Goal: Transaction & Acquisition: Purchase product/service

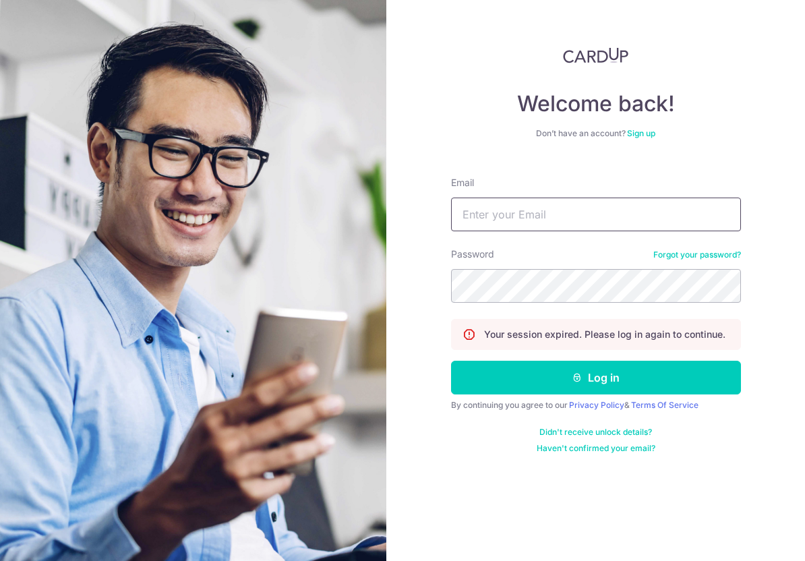
type input "[EMAIL_ADDRESS][DOMAIN_NAME]"
click at [573, 203] on div "Email coolwave_albert@yahoo.com.sg" at bounding box center [596, 203] width 290 height 55
drag, startPoint x: 573, startPoint y: 203, endPoint x: 575, endPoint y: 231, distance: 28.4
click at [573, 203] on input "[EMAIL_ADDRESS][DOMAIN_NAME]" at bounding box center [596, 215] width 290 height 34
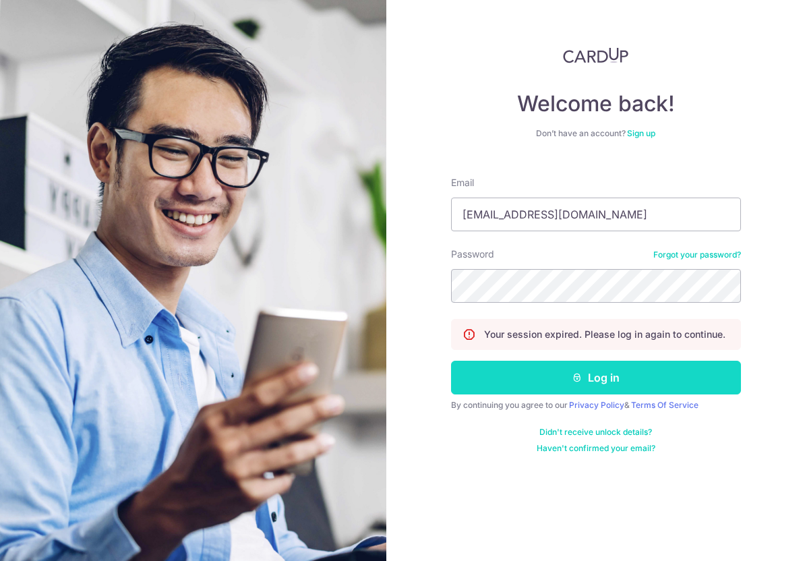
click at [587, 370] on button "Log in" at bounding box center [596, 378] width 290 height 34
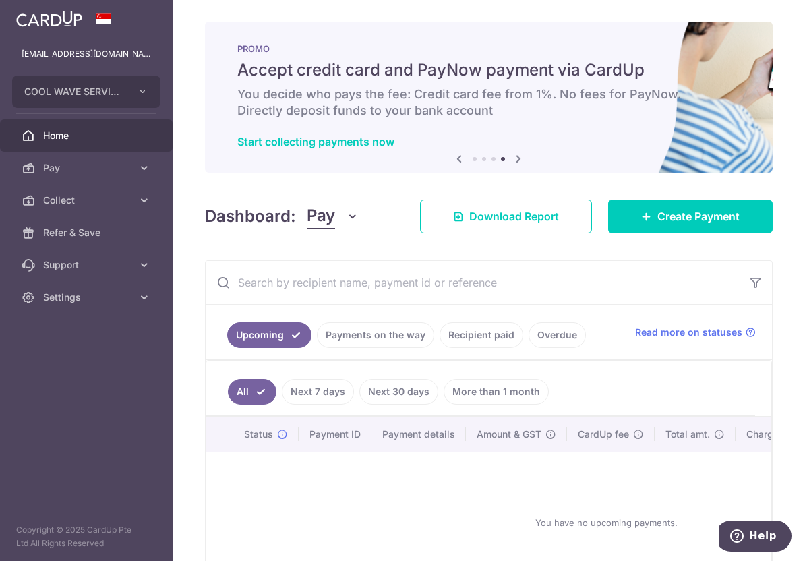
click at [345, 352] on ul "Upcoming Payments on the way Recipient paid Overdue" at bounding box center [413, 332] width 414 height 55
click at [349, 347] on link "Payments on the way" at bounding box center [375, 335] width 117 height 26
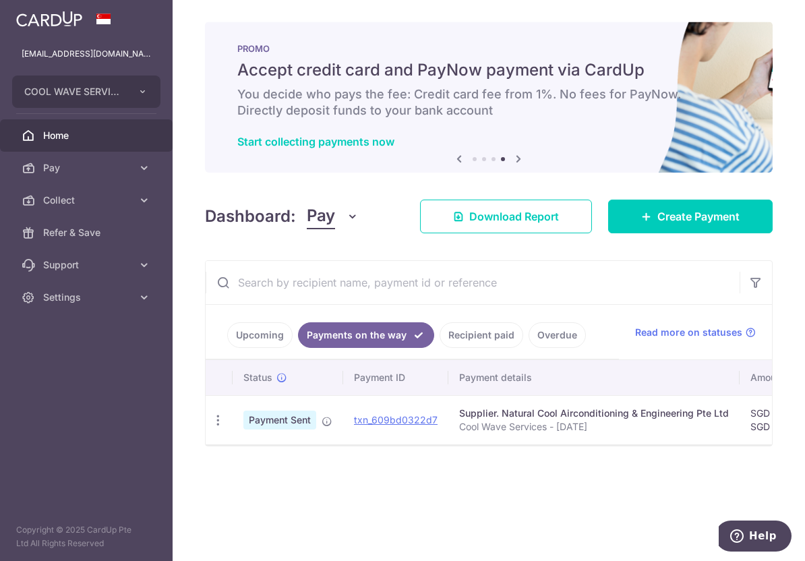
click at [277, 340] on link "Upcoming" at bounding box center [259, 335] width 65 height 26
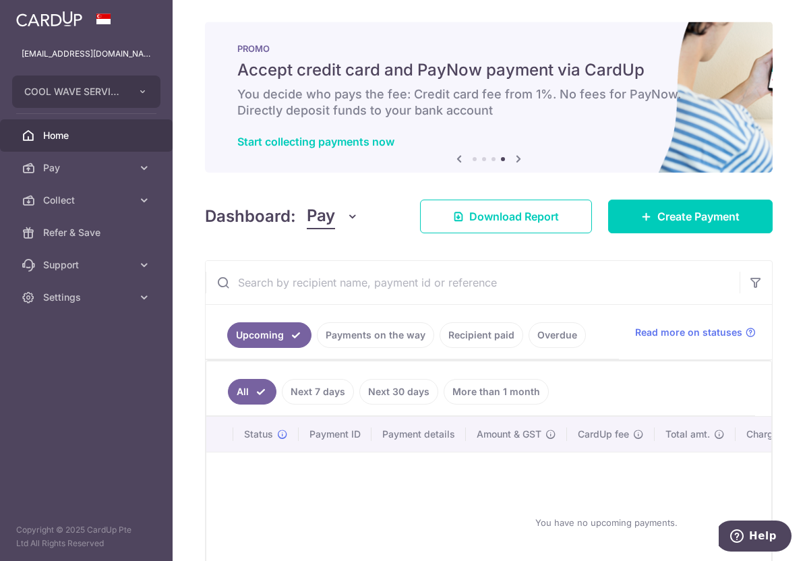
click at [322, 387] on link "Next 7 days" at bounding box center [318, 392] width 72 height 26
click at [405, 394] on link "Next 30 days" at bounding box center [399, 392] width 79 height 26
click at [295, 386] on link "Next 7 days" at bounding box center [299, 392] width 72 height 26
drag, startPoint x: 242, startPoint y: 386, endPoint x: 463, endPoint y: 393, distance: 221.4
click at [244, 387] on link "All" at bounding box center [243, 392] width 30 height 26
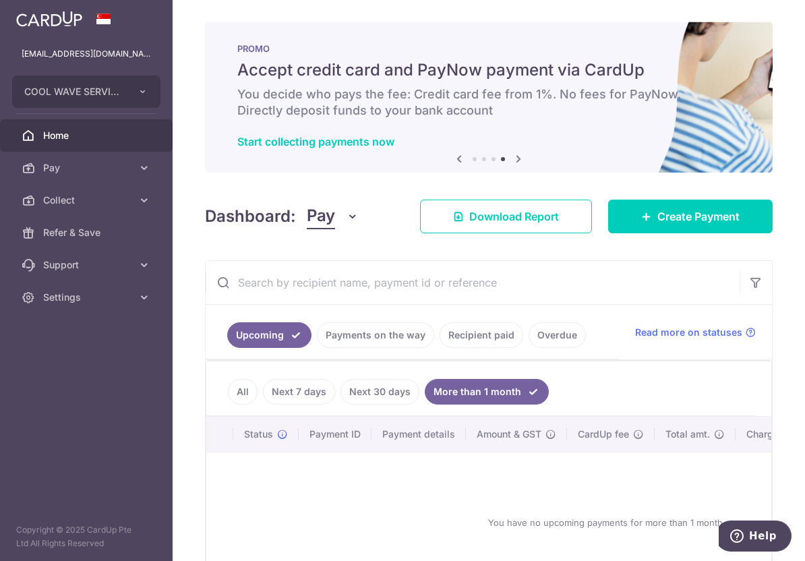
click at [226, 391] on ul "All Next 7 days Next 30 days More than 1 month" at bounding box center [480, 389] width 549 height 55
click at [241, 391] on link "All" at bounding box center [243, 392] width 30 height 26
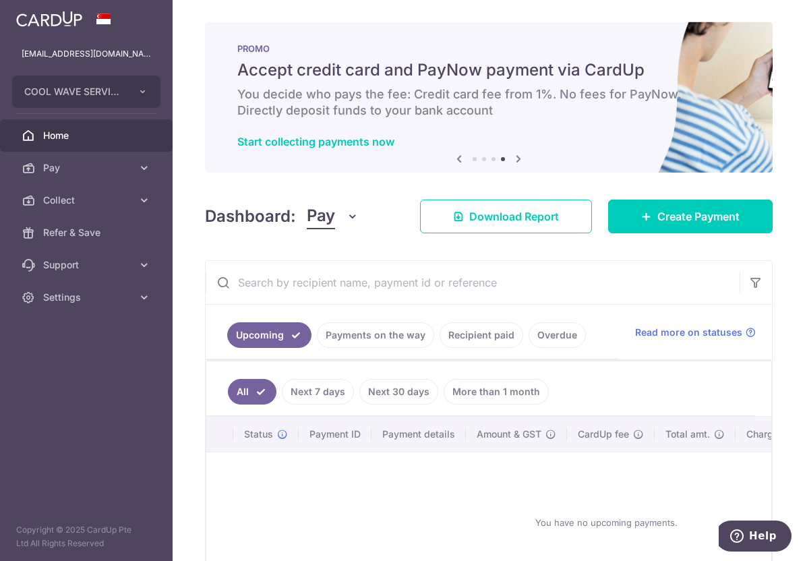
click at [350, 324] on link "Payments on the way" at bounding box center [375, 335] width 117 height 26
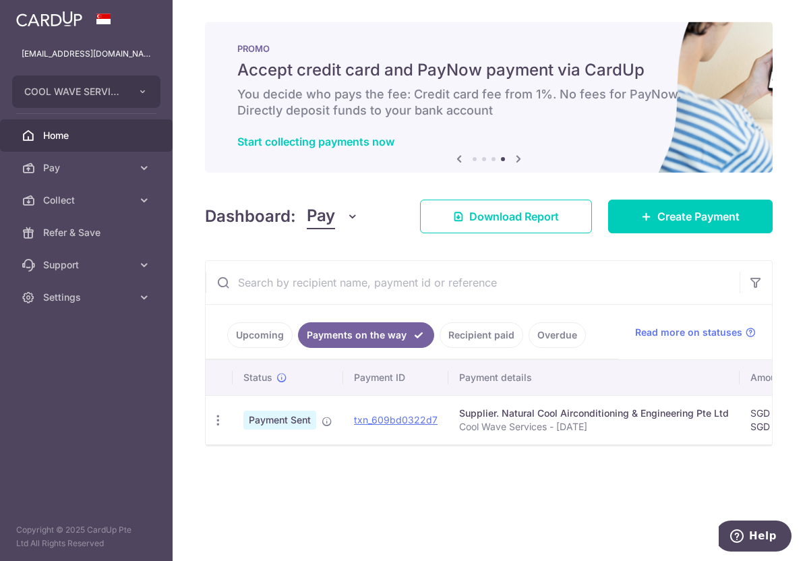
drag, startPoint x: 438, startPoint y: 454, endPoint x: 602, endPoint y: 453, distance: 164.6
click at [602, 453] on div "× Pause Schedule Pause all future payments in this series Pause just this one p…" at bounding box center [489, 280] width 633 height 561
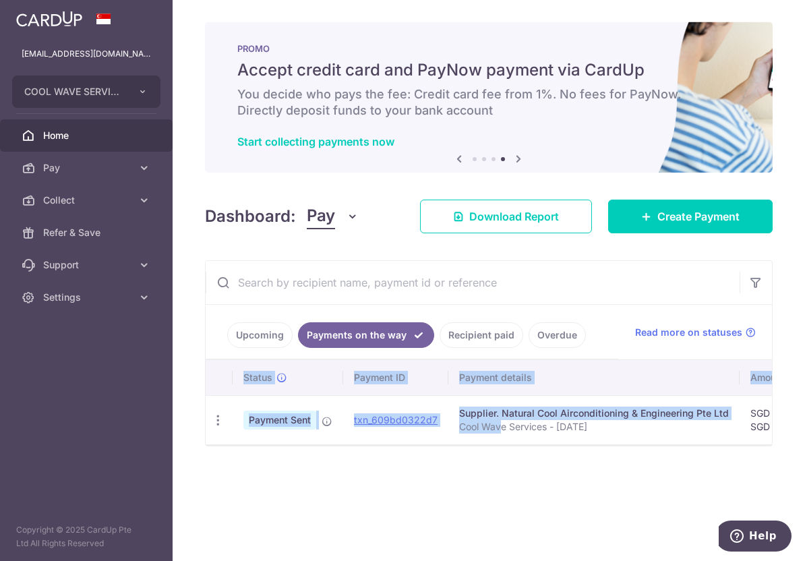
drag, startPoint x: 501, startPoint y: 443, endPoint x: 619, endPoint y: 449, distance: 118.2
click at [619, 445] on div "Status Payment ID Payment details Amount & GST CardUp fee Total amt. Charge dat…" at bounding box center [489, 402] width 567 height 84
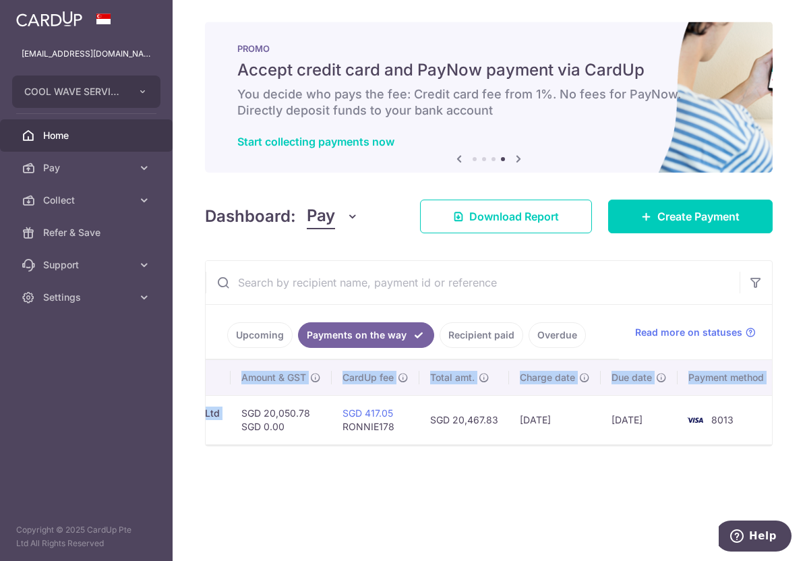
scroll to position [0, 125]
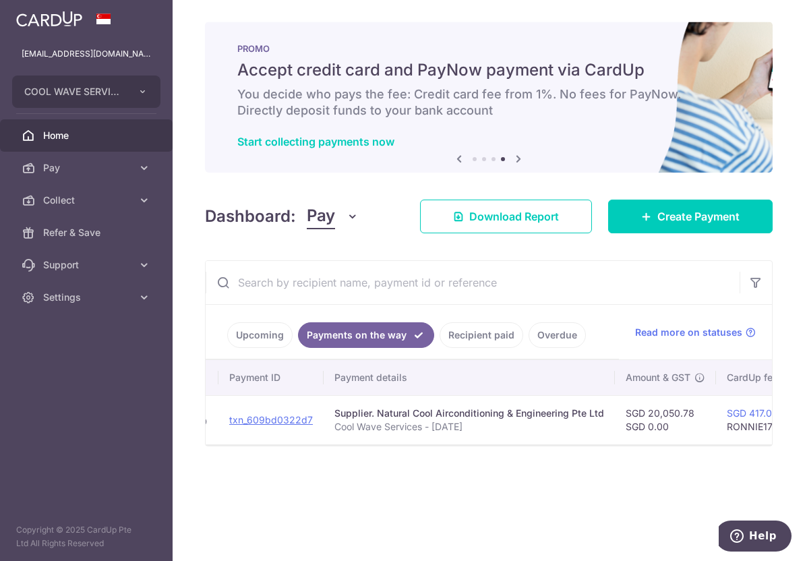
click at [412, 473] on div "× Pause Schedule Pause all future payments in this series Pause just this one p…" at bounding box center [489, 280] width 633 height 561
click at [680, 225] on link "Create Payment" at bounding box center [690, 217] width 165 height 34
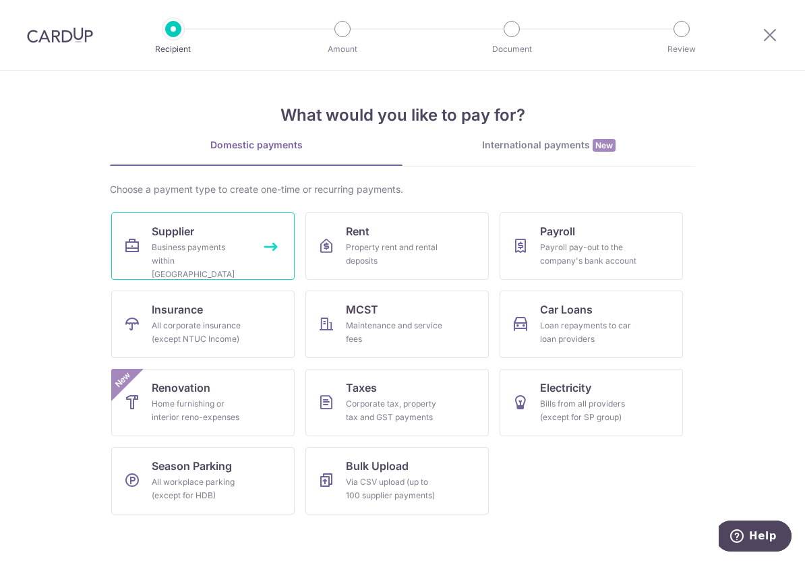
click at [208, 244] on div "Business payments within Singapore" at bounding box center [200, 261] width 97 height 40
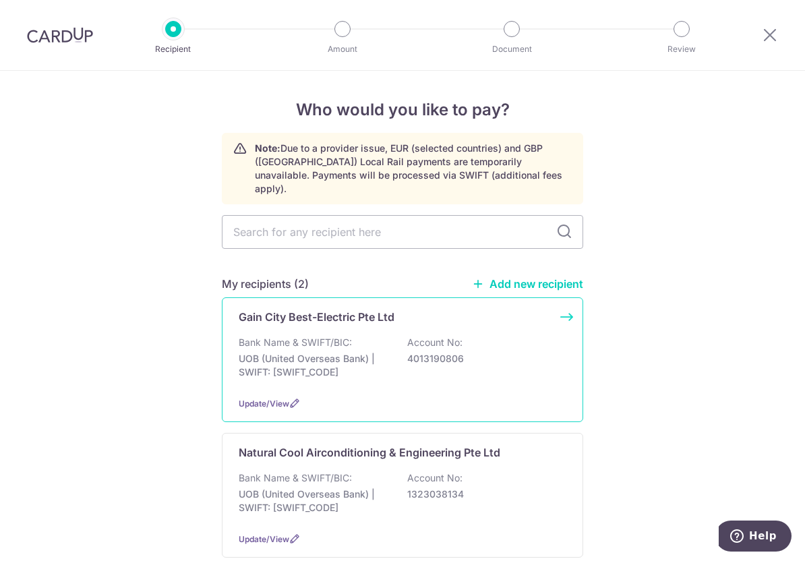
click at [341, 298] on div "Gain City Best-Electric Pte Ltd Bank Name & SWIFT/BIC: UOB (United Overseas Ban…" at bounding box center [403, 360] width 362 height 125
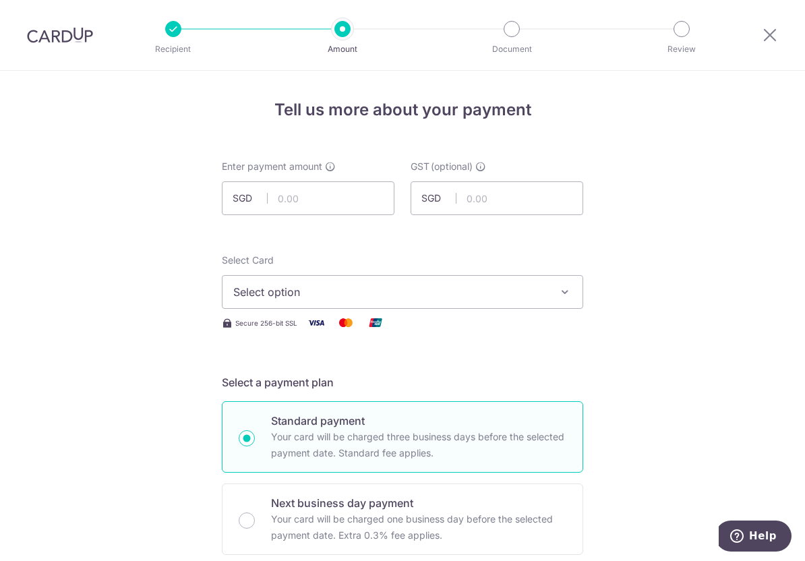
click at [342, 196] on input "text" at bounding box center [308, 198] width 173 height 34
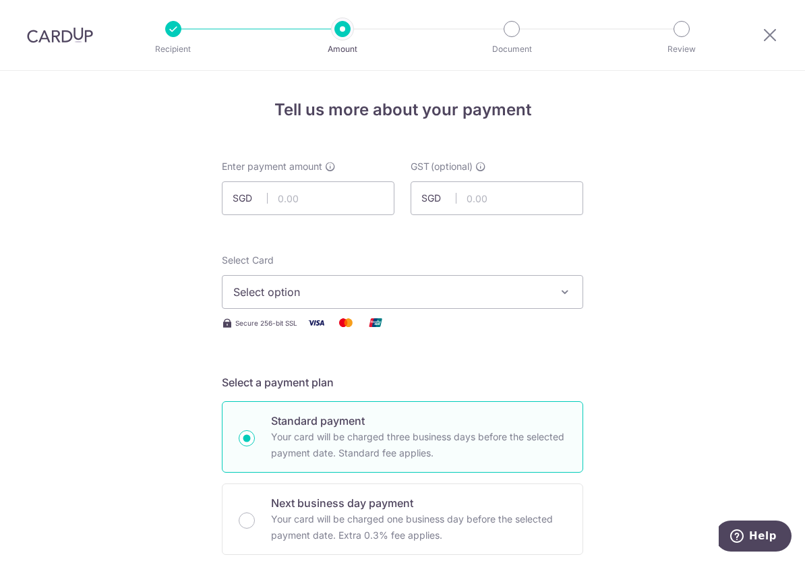
click at [341, 194] on input "text" at bounding box center [308, 198] width 173 height 34
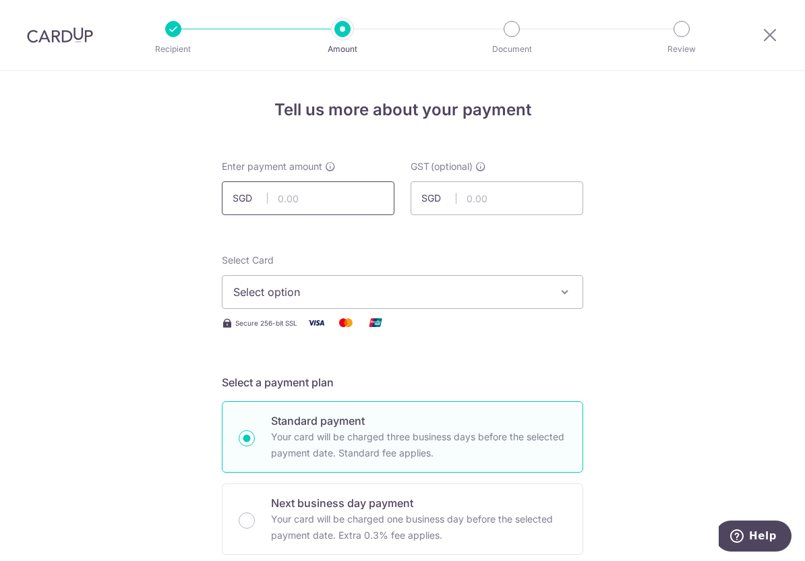
drag, startPoint x: 310, startPoint y: 183, endPoint x: 530, endPoint y: 277, distance: 239.3
click at [310, 183] on input "text" at bounding box center [308, 198] width 173 height 34
click at [277, 181] on div "Enter payment amount SGD" at bounding box center [308, 187] width 173 height 55
drag, startPoint x: 300, startPoint y: 203, endPoint x: 602, endPoint y: 216, distance: 301.8
click at [301, 203] on input "text" at bounding box center [308, 198] width 173 height 34
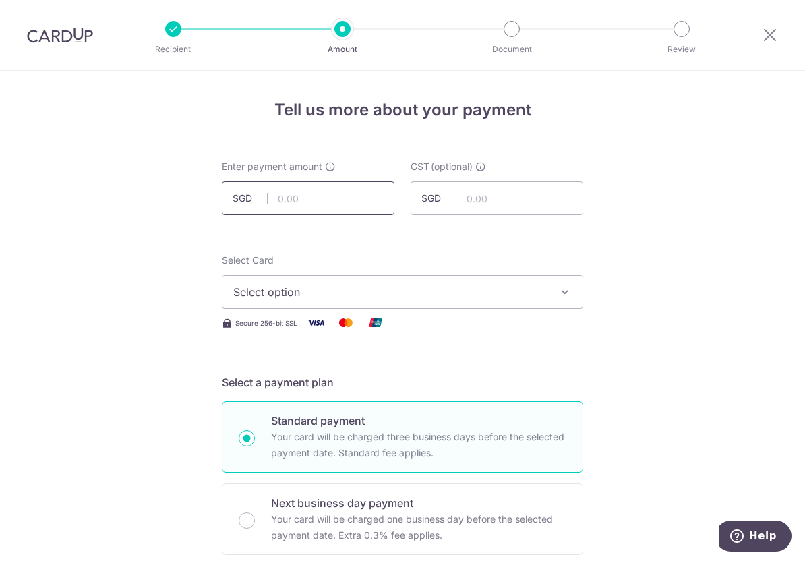
click at [329, 208] on input "text" at bounding box center [308, 198] width 173 height 34
type input "3,468.95"
drag, startPoint x: 712, startPoint y: 402, endPoint x: 713, endPoint y: 414, distance: 12.2
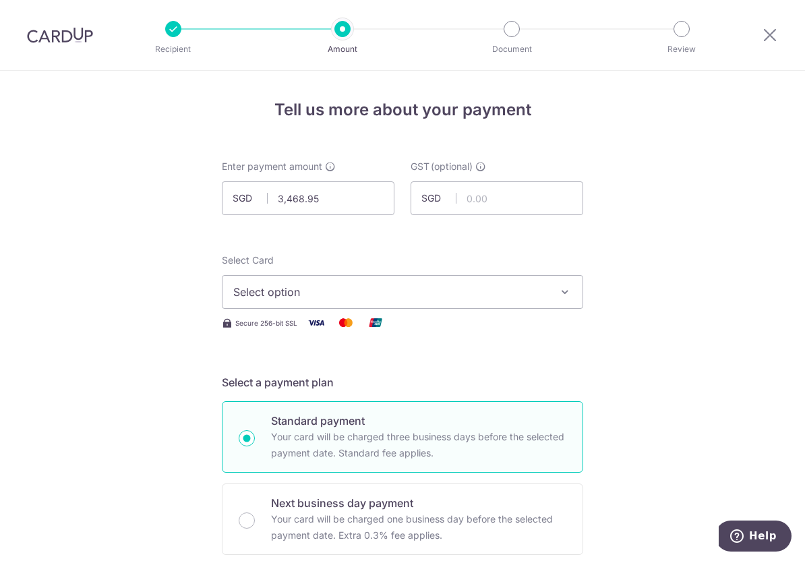
click at [449, 198] on span "SGD" at bounding box center [439, 198] width 35 height 13
drag, startPoint x: 488, startPoint y: 252, endPoint x: 454, endPoint y: 301, distance: 59.1
click at [453, 303] on button "Select option" at bounding box center [403, 292] width 362 height 34
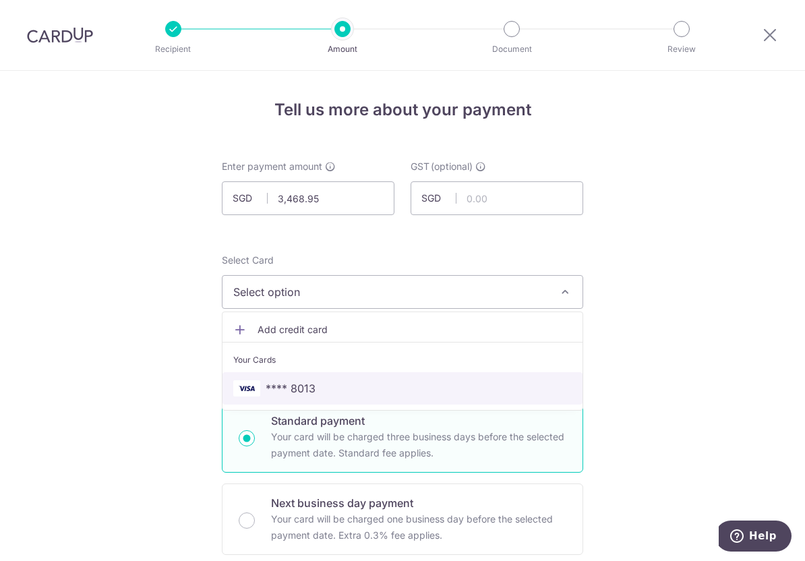
click at [419, 387] on span "**** 8013" at bounding box center [402, 388] width 339 height 16
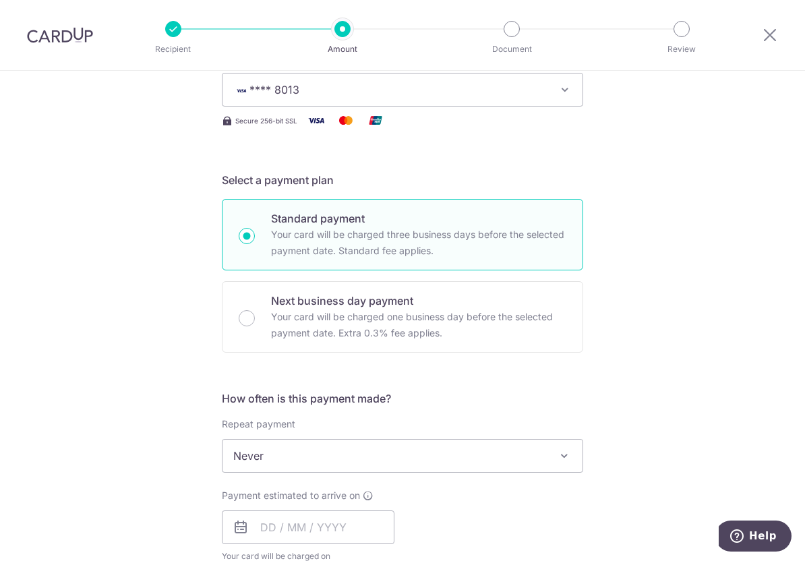
drag, startPoint x: 686, startPoint y: 334, endPoint x: 607, endPoint y: 333, distance: 78.9
click at [685, 334] on div "Tell us more about your payment Enter payment amount SGD 3,468.95 3468.95 GST (…" at bounding box center [402, 523] width 805 height 1311
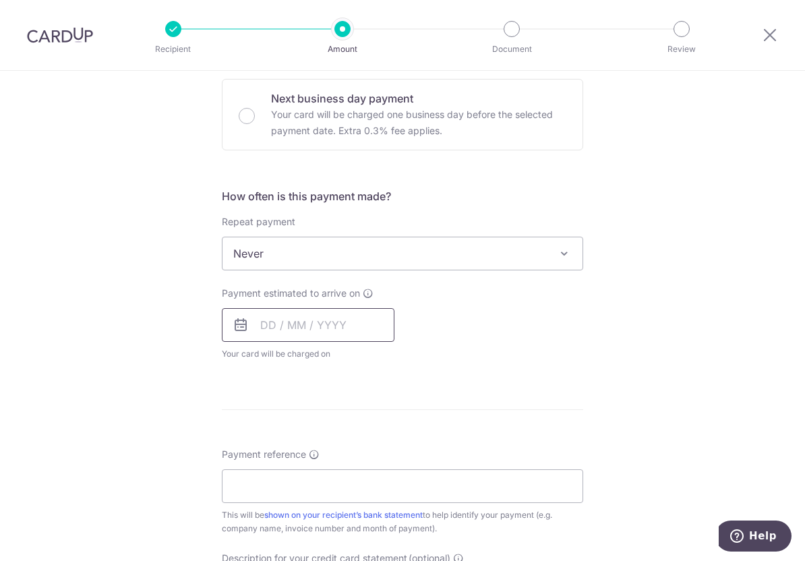
click at [295, 318] on input "text" at bounding box center [308, 325] width 173 height 34
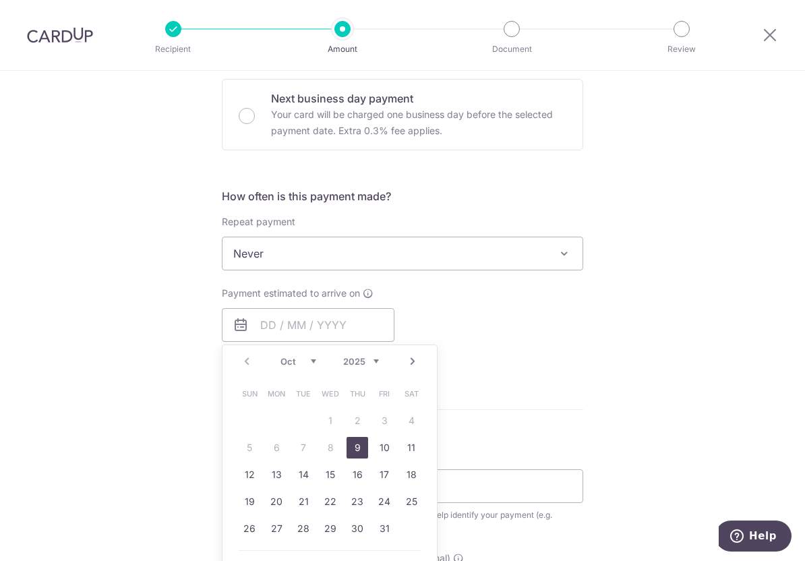
click at [353, 452] on link "9" at bounding box center [358, 448] width 22 height 22
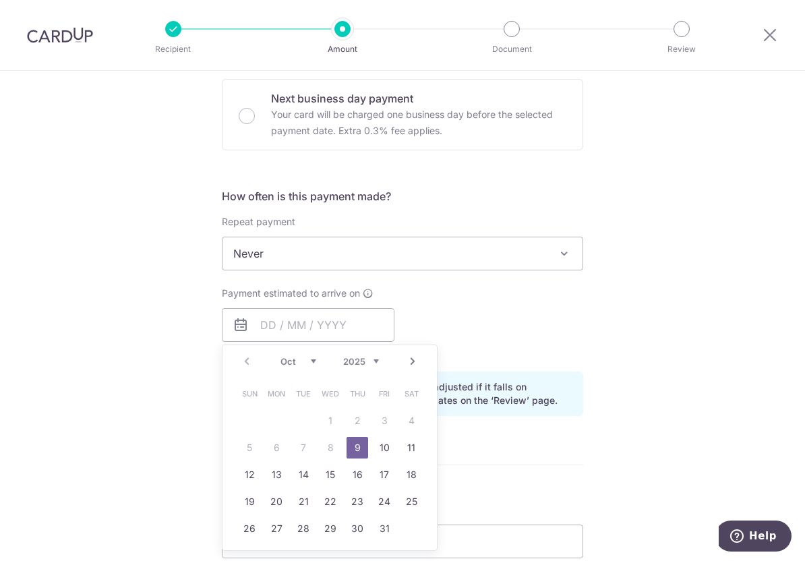
type input "[DATE]"
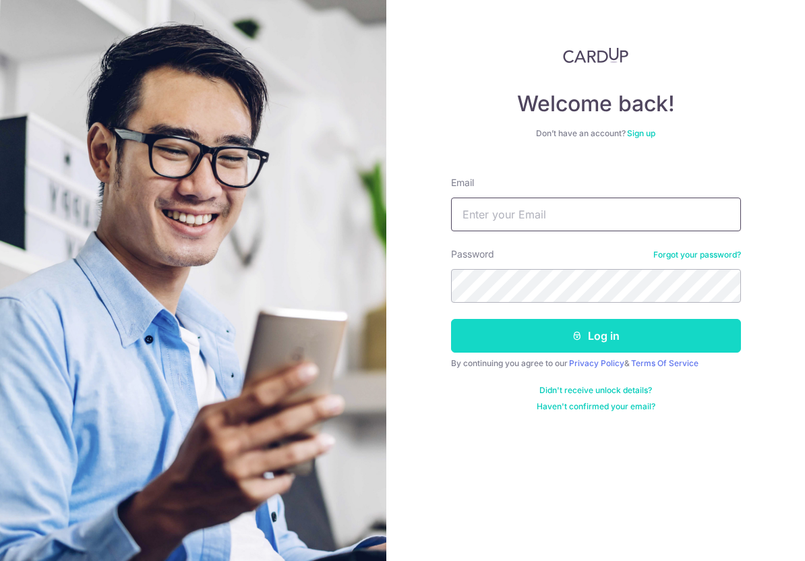
type input "[EMAIL_ADDRESS][DOMAIN_NAME]"
click at [569, 336] on button "Log in" at bounding box center [596, 336] width 290 height 34
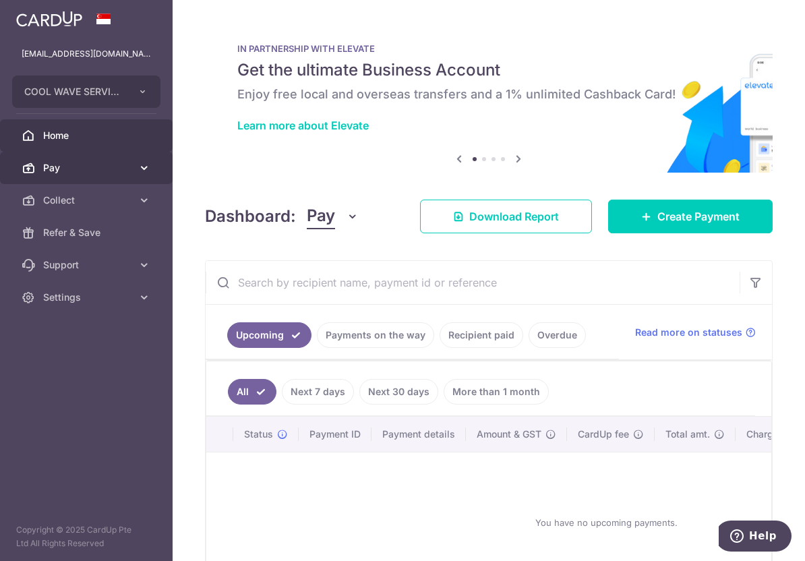
click at [96, 171] on span "Pay" at bounding box center [87, 167] width 89 height 13
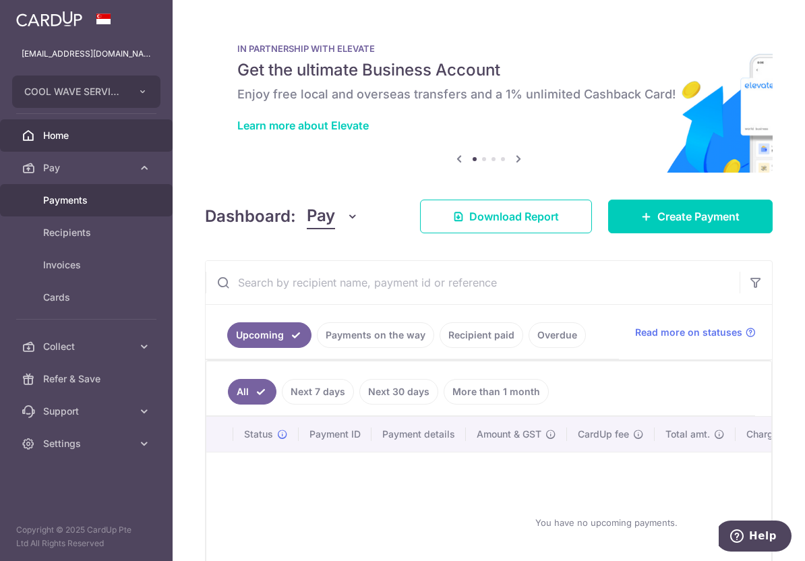
click at [143, 206] on link "Payments" at bounding box center [86, 200] width 173 height 32
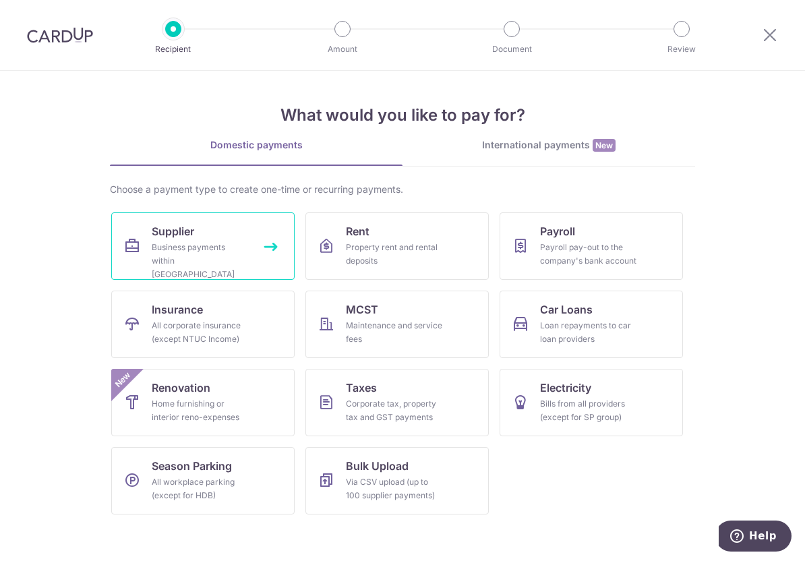
click at [185, 242] on div "Business payments within [GEOGRAPHIC_DATA]" at bounding box center [200, 261] width 97 height 40
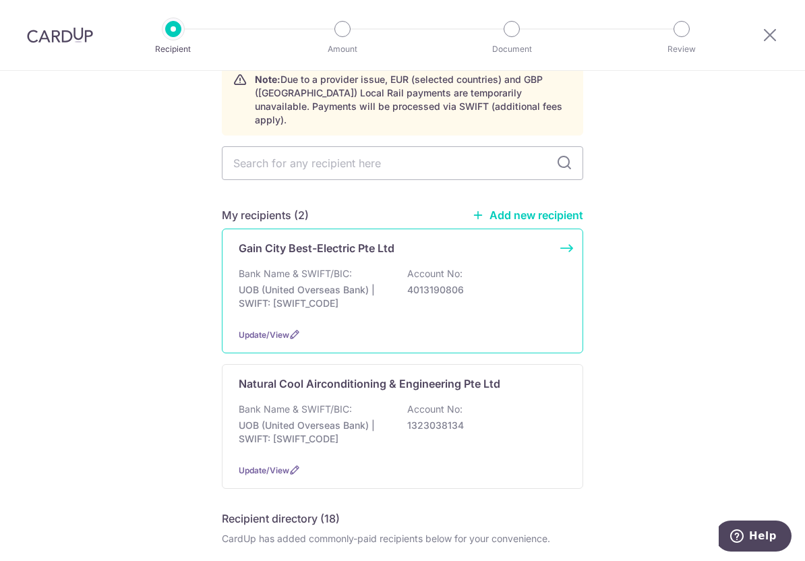
scroll to position [135, 0]
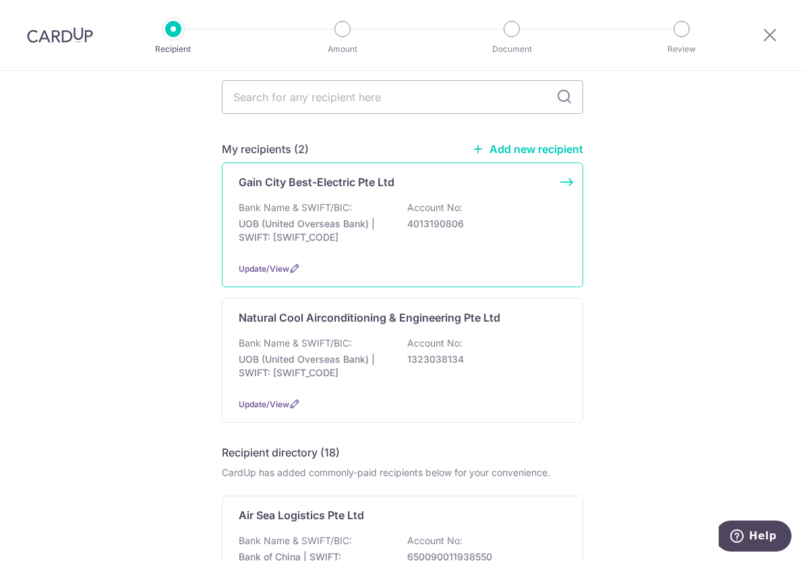
click at [384, 186] on div "Gain City Best-Electric Pte Ltd Bank Name & SWIFT/BIC: UOB (United Overseas Ban…" at bounding box center [403, 225] width 362 height 125
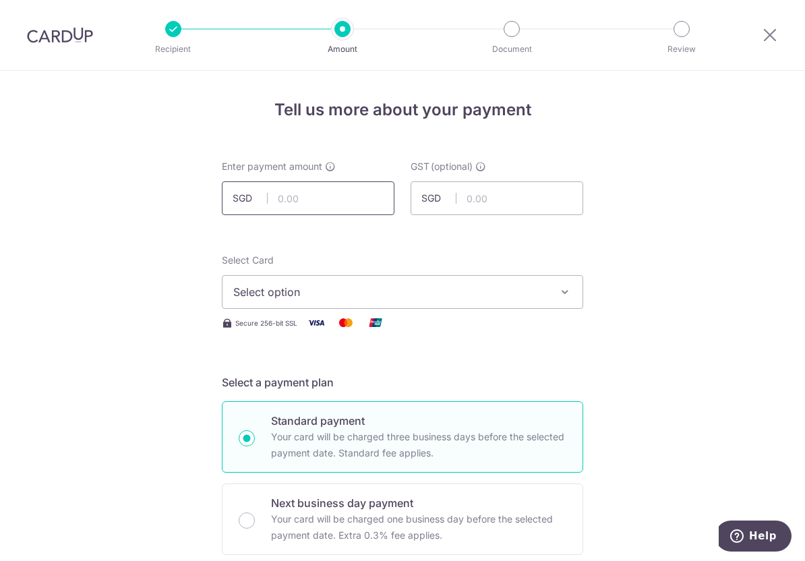
click at [310, 202] on input "text" at bounding box center [308, 198] width 173 height 34
click at [297, 204] on input "text" at bounding box center [308, 198] width 173 height 34
type input "3,468.95"
click at [486, 293] on span "Select option" at bounding box center [390, 292] width 314 height 16
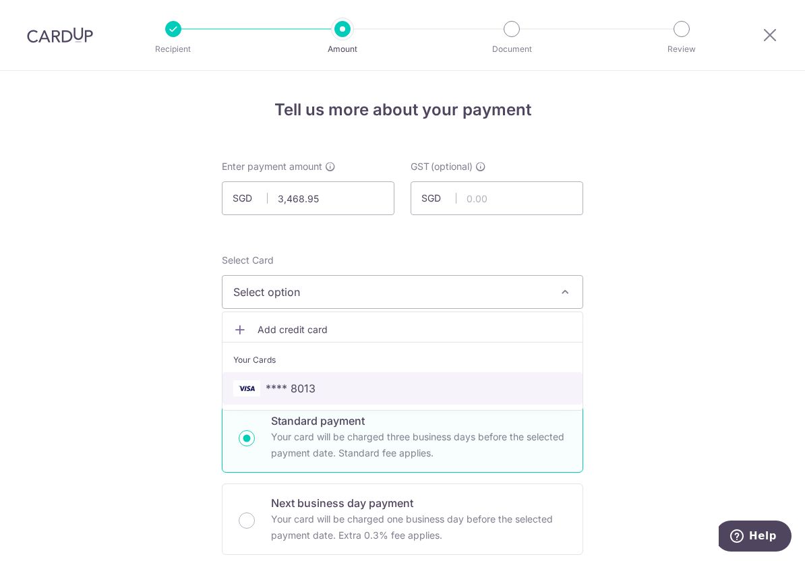
click at [478, 379] on link "**** 8013" at bounding box center [403, 388] width 360 height 32
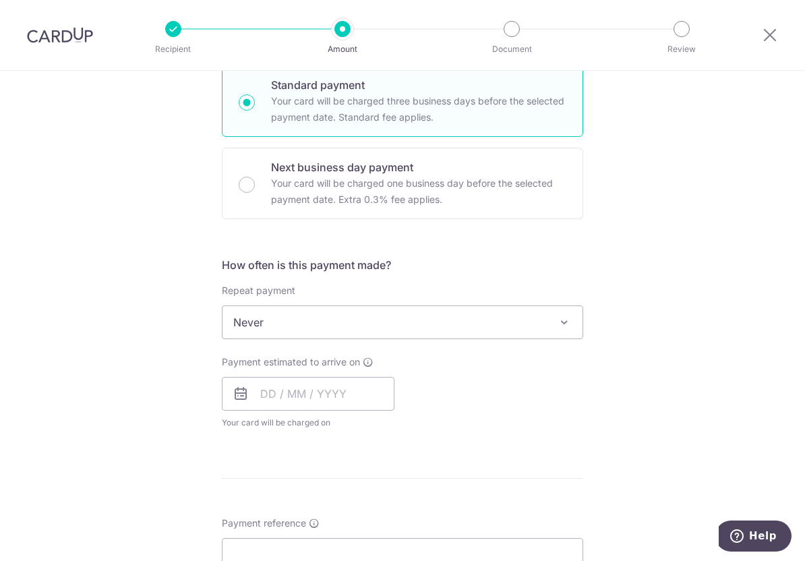
scroll to position [337, 0]
click at [484, 312] on span "Never" at bounding box center [403, 321] width 360 height 32
click at [630, 310] on div "Tell us more about your payment Enter payment amount SGD 3,468.95 3468.95 GST (…" at bounding box center [402, 389] width 805 height 1311
click at [244, 414] on div "Payment estimated to arrive on Your card will be charged on for the first payme…" at bounding box center [308, 391] width 173 height 74
click at [271, 392] on input "text" at bounding box center [308, 393] width 173 height 34
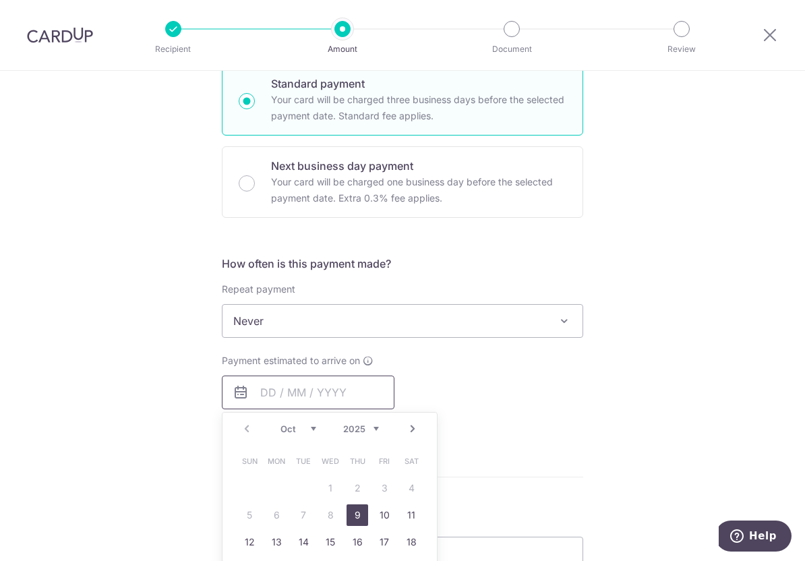
scroll to position [540, 0]
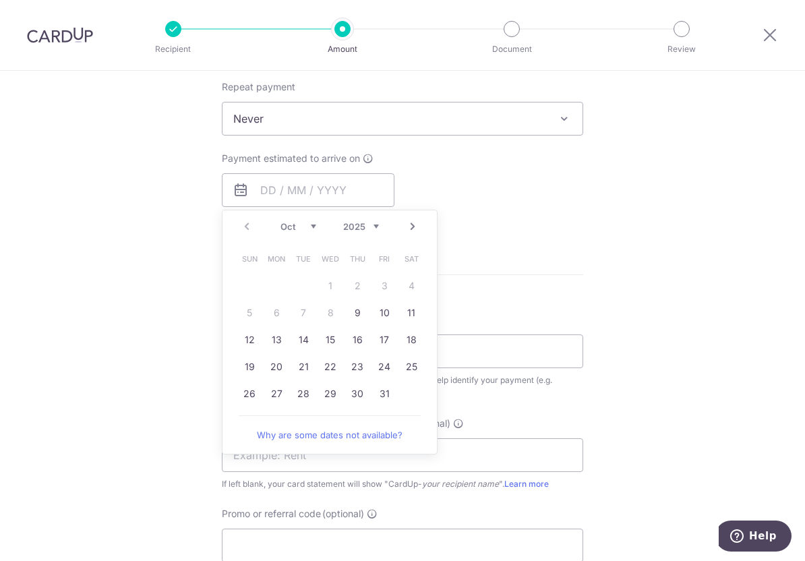
click at [360, 318] on link "9" at bounding box center [358, 313] width 22 height 22
type input "09/10/2025"
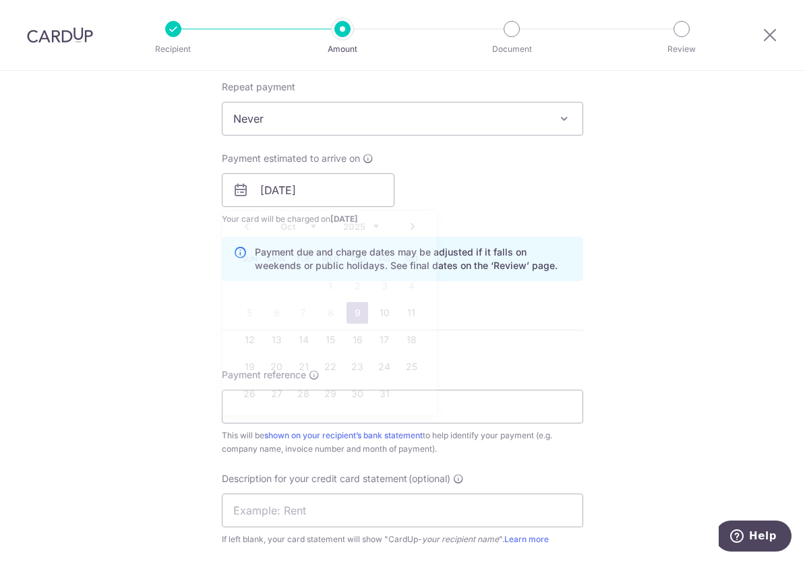
click at [642, 283] on div "Tell us more about your payment Enter payment amount SGD 3,468.95 3468.95 GST (…" at bounding box center [402, 214] width 805 height 1366
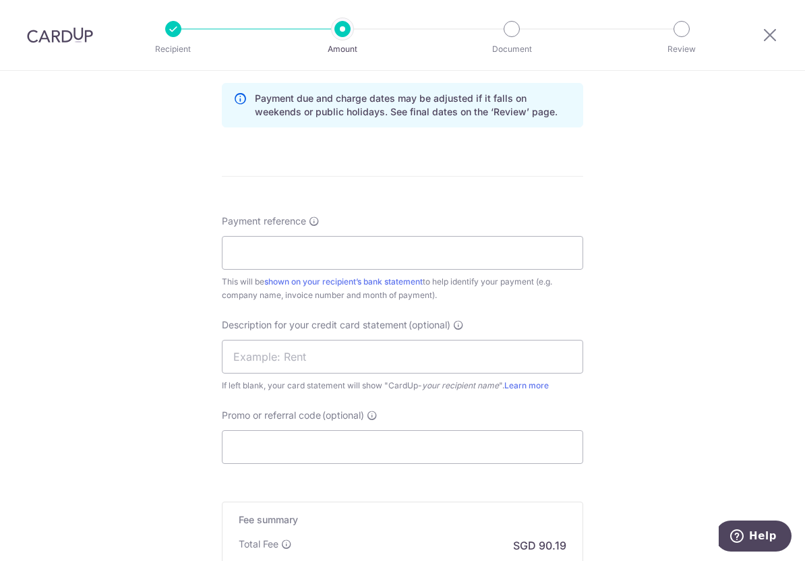
scroll to position [742, 0]
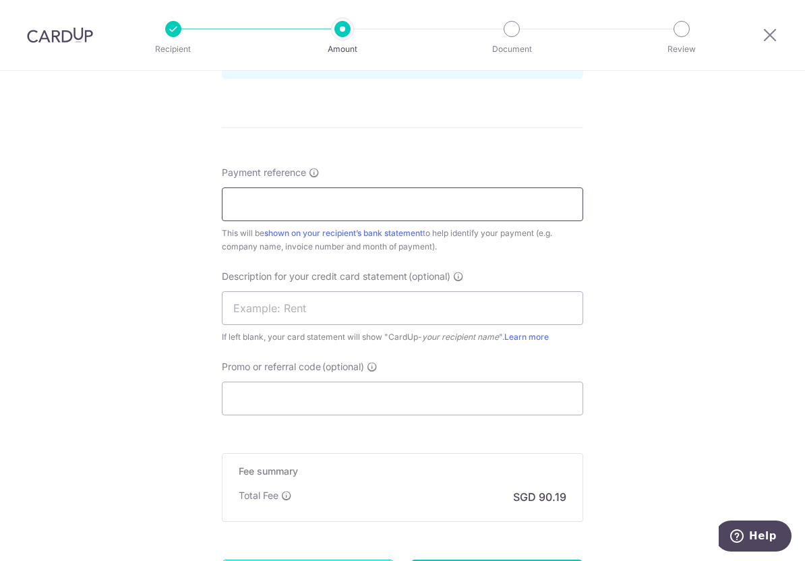
click at [412, 206] on input "Payment reference" at bounding box center [403, 205] width 362 height 34
type input "Cool Wave Services - Sept 2025"
click at [422, 343] on div "If left blank, your card statement will show "CardUp- your recipient name ". Le…" at bounding box center [403, 337] width 362 height 13
click at [411, 322] on input "text" at bounding box center [403, 308] width 362 height 34
click at [406, 315] on input "text" at bounding box center [403, 308] width 362 height 34
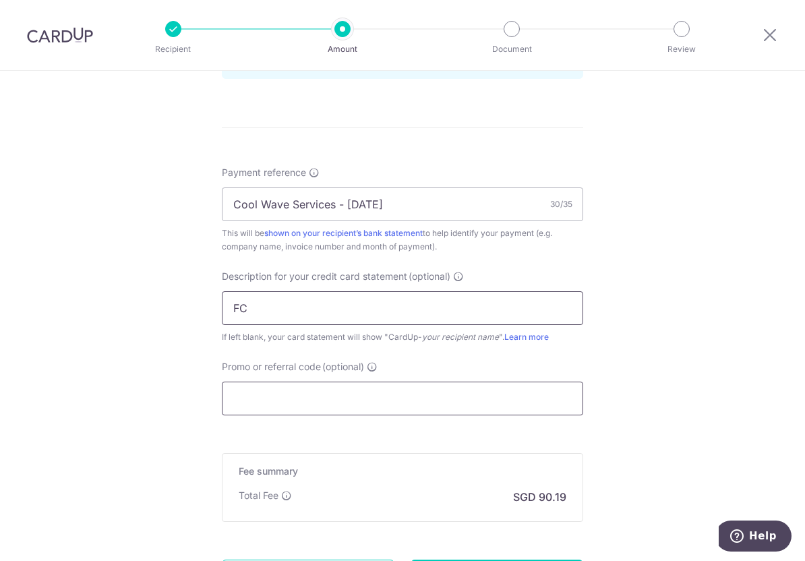
type input "F"
drag, startPoint x: 252, startPoint y: 310, endPoint x: 546, endPoint y: 314, distance: 294.1
click at [546, 314] on input "GC Aircon July" at bounding box center [403, 308] width 362 height 34
click at [269, 304] on input "GC SVCS June" at bounding box center [403, 308] width 362 height 34
drag, startPoint x: 258, startPoint y: 306, endPoint x: 289, endPoint y: 306, distance: 30.4
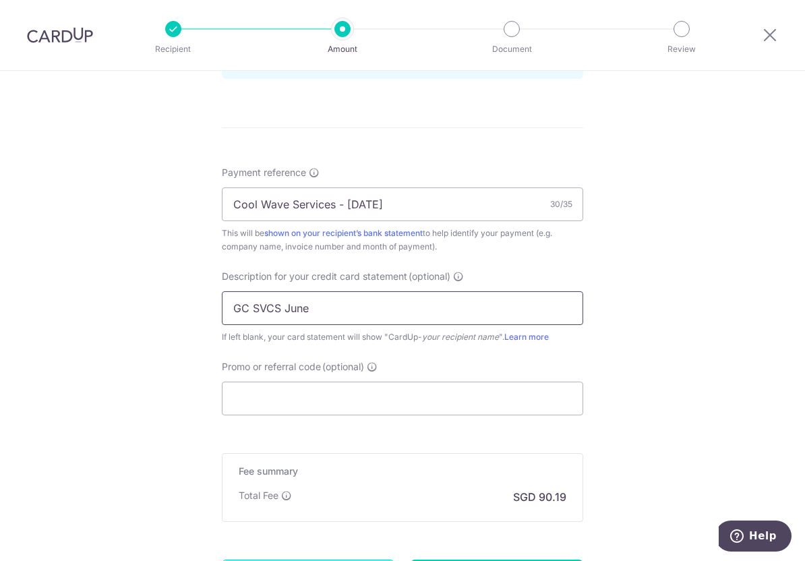
click at [288, 306] on input "GC SVCS June" at bounding box center [403, 308] width 362 height 34
click at [484, 315] on input "GC Svcs ne" at bounding box center [403, 308] width 362 height 34
type input "GC Svcs Sept"
click at [512, 420] on form "Enter payment amount SGD 3,468.95 3468.95 GST (optional) SGD Select Card **** 8…" at bounding box center [403, 25] width 362 height 1214
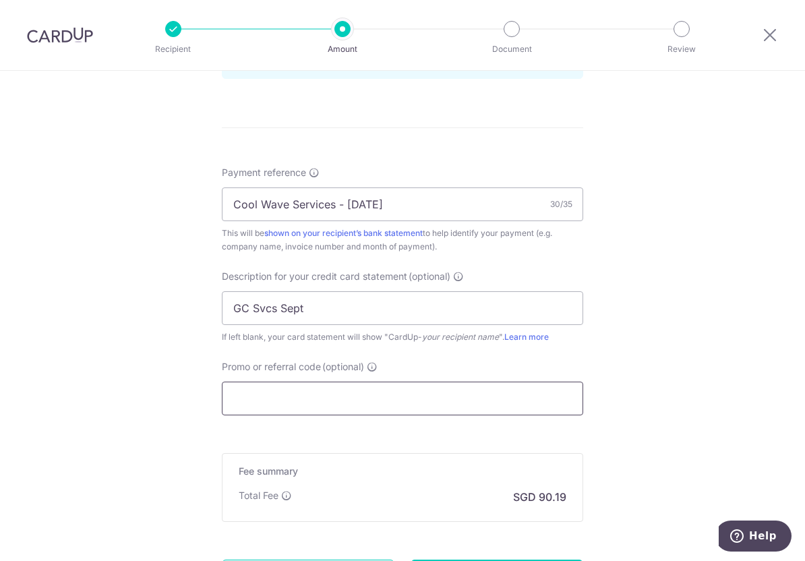
click at [530, 403] on input "Promo or referral code (optional)" at bounding box center [403, 399] width 362 height 34
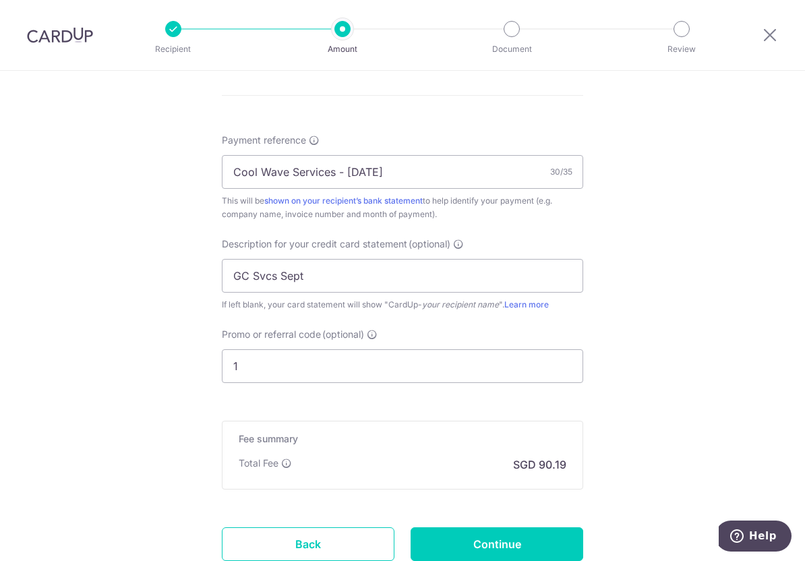
click at [489, 370] on input "1" at bounding box center [403, 366] width 362 height 34
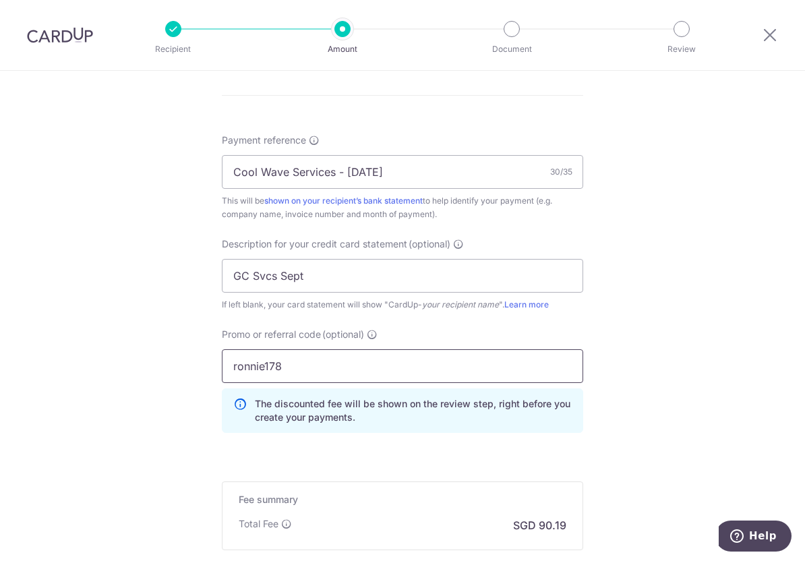
type input "ronnie178"
click at [604, 310] on div "Tell us more about your payment Enter payment amount SGD 3,468.95 3468.95 GST (…" at bounding box center [402, 9] width 805 height 1427
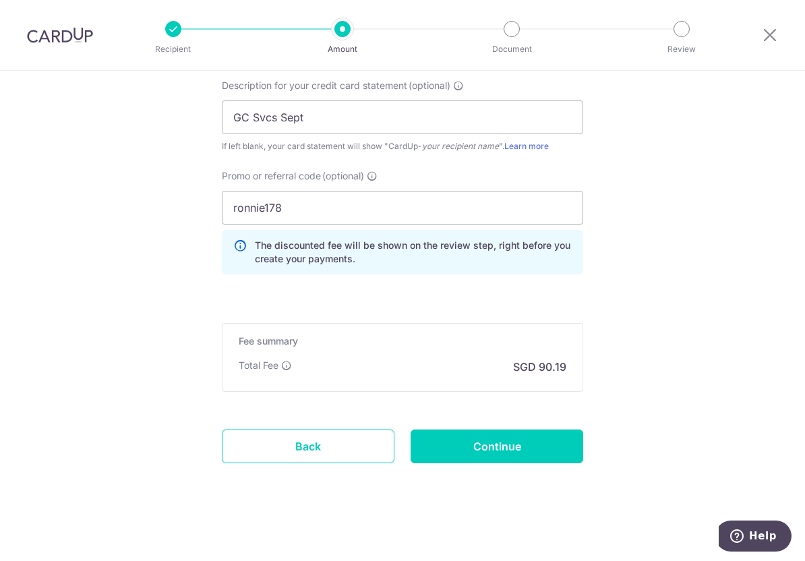
scroll to position [936, 0]
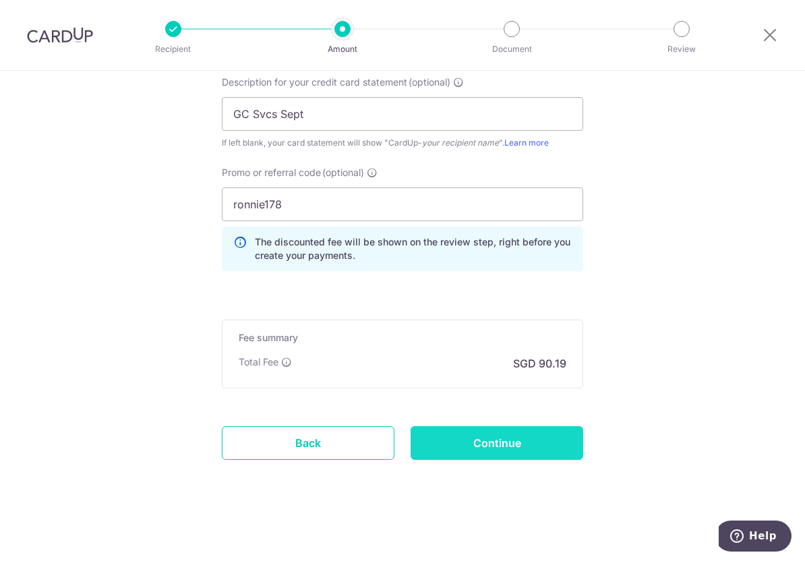
click at [534, 450] on input "Continue" at bounding box center [497, 443] width 173 height 34
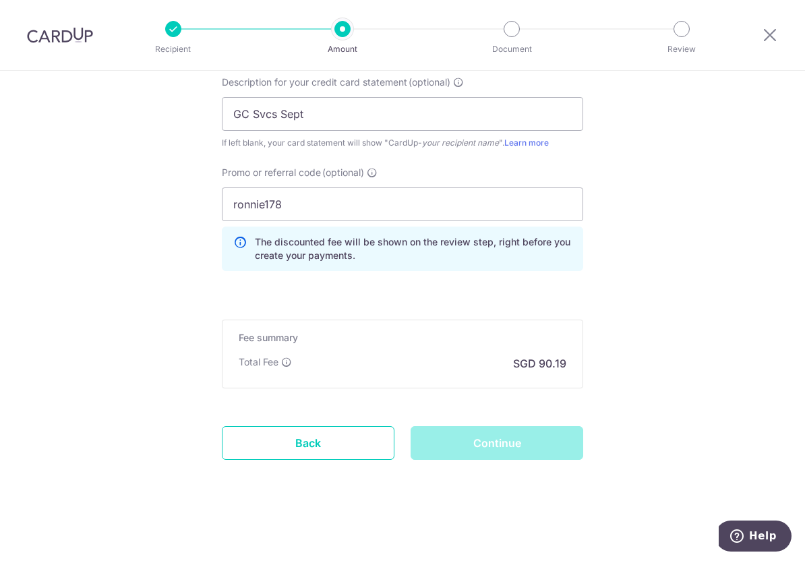
scroll to position [917, 0]
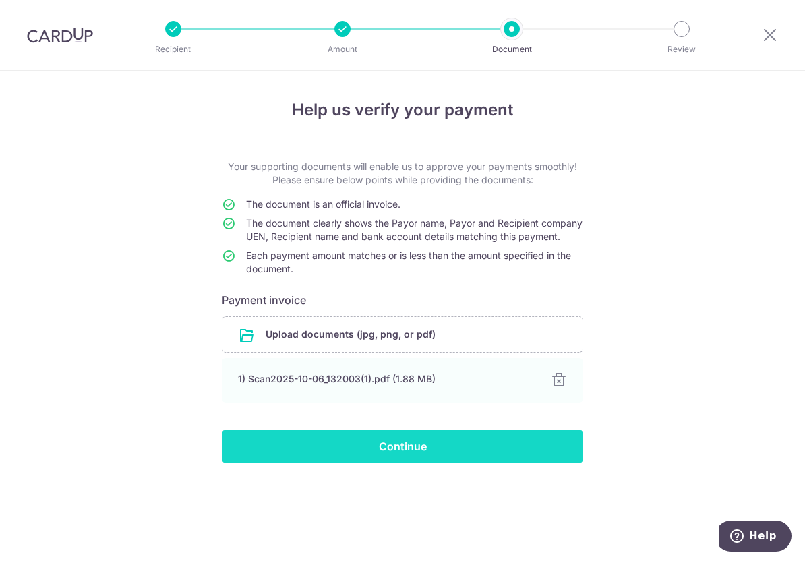
click at [456, 463] on input "Continue" at bounding box center [403, 447] width 362 height 34
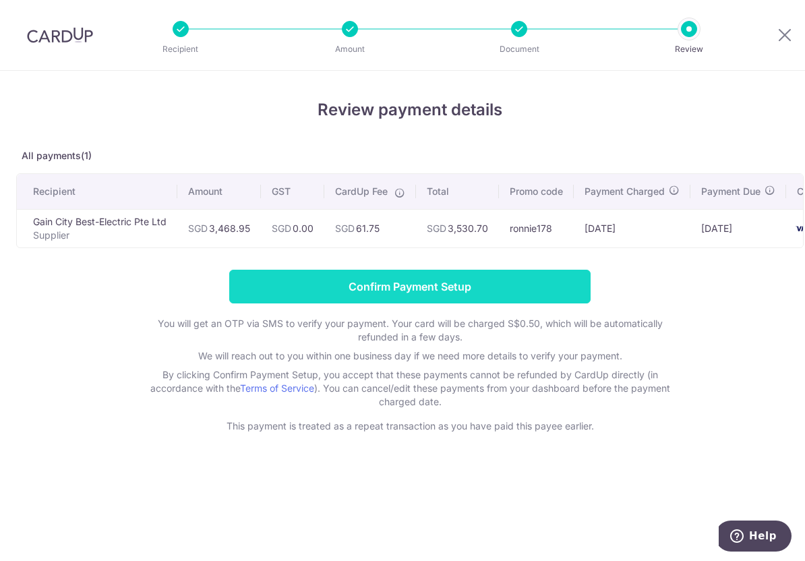
click at [403, 298] on input "Confirm Payment Setup" at bounding box center [410, 287] width 362 height 34
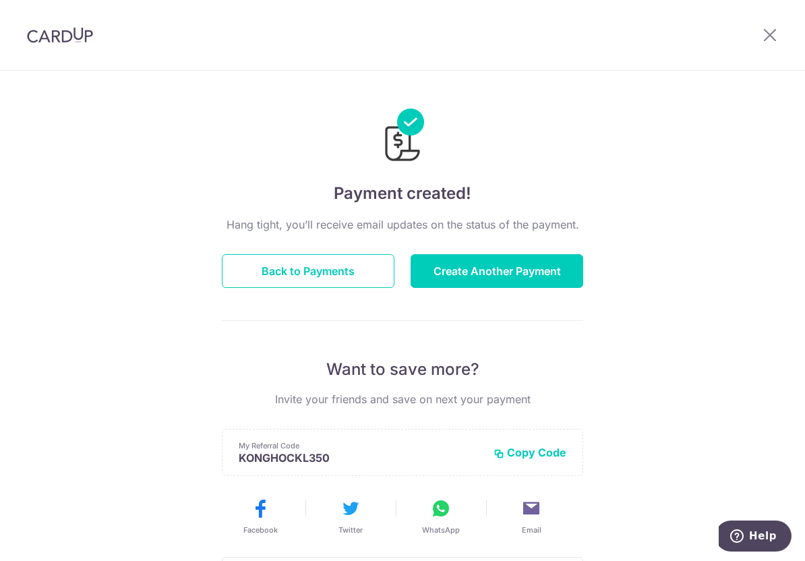
click at [768, 26] on div at bounding box center [770, 35] width 70 height 70
click at [778, 49] on div at bounding box center [770, 35] width 70 height 70
click at [776, 29] on icon at bounding box center [770, 34] width 16 height 17
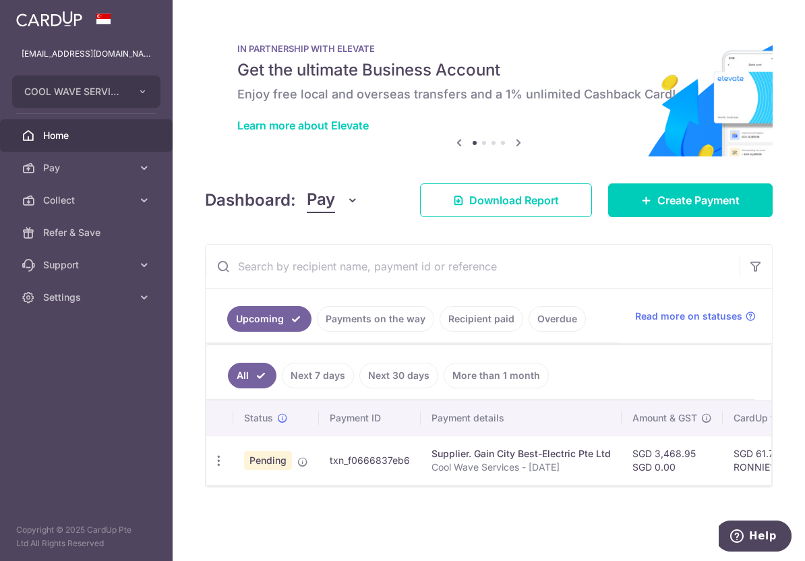
click at [392, 316] on link "Payments on the way" at bounding box center [375, 319] width 117 height 26
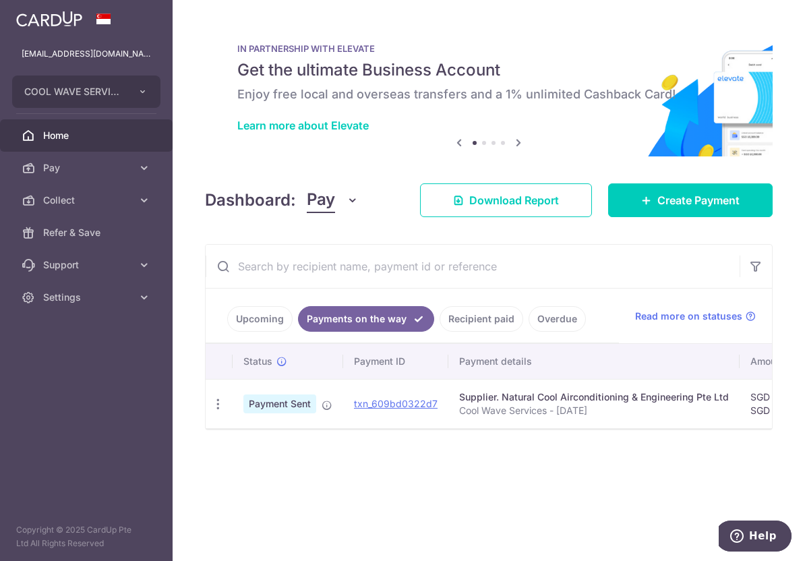
click at [491, 313] on link "Recipient paid" at bounding box center [482, 319] width 84 height 26
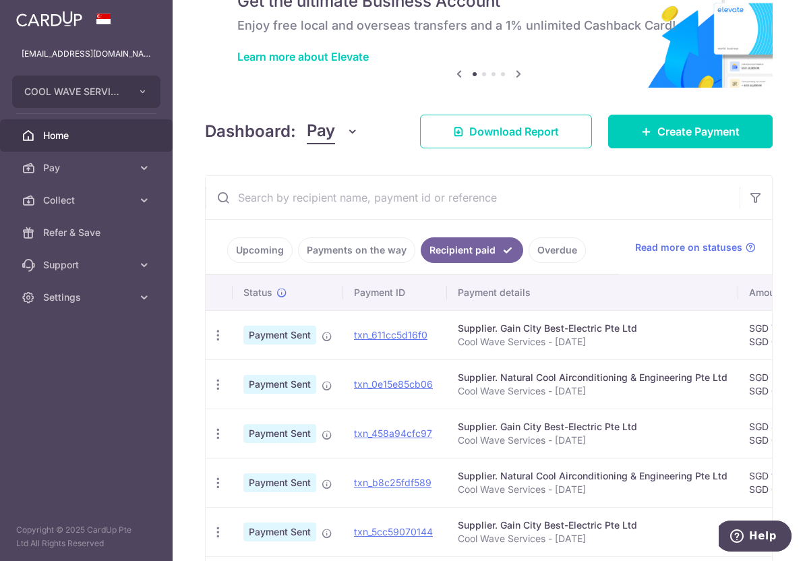
scroll to position [135, 0]
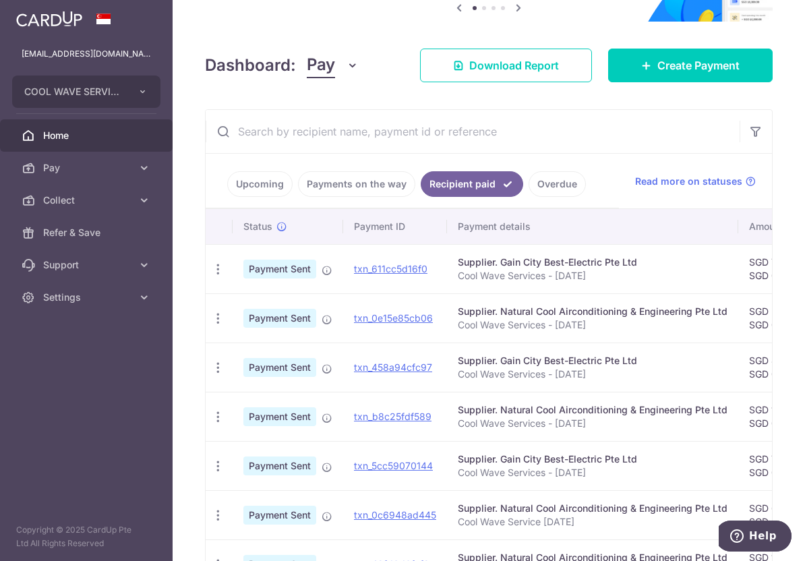
click at [246, 183] on link "Upcoming" at bounding box center [259, 184] width 65 height 26
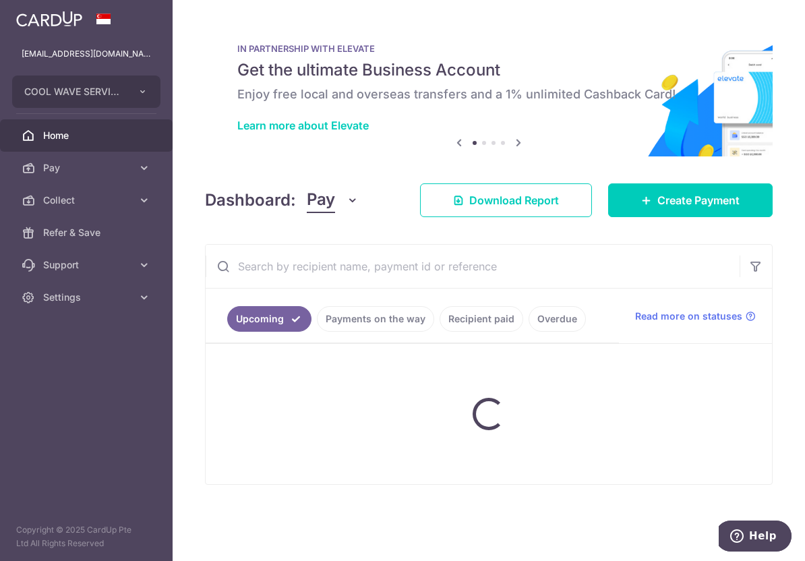
scroll to position [0, 0]
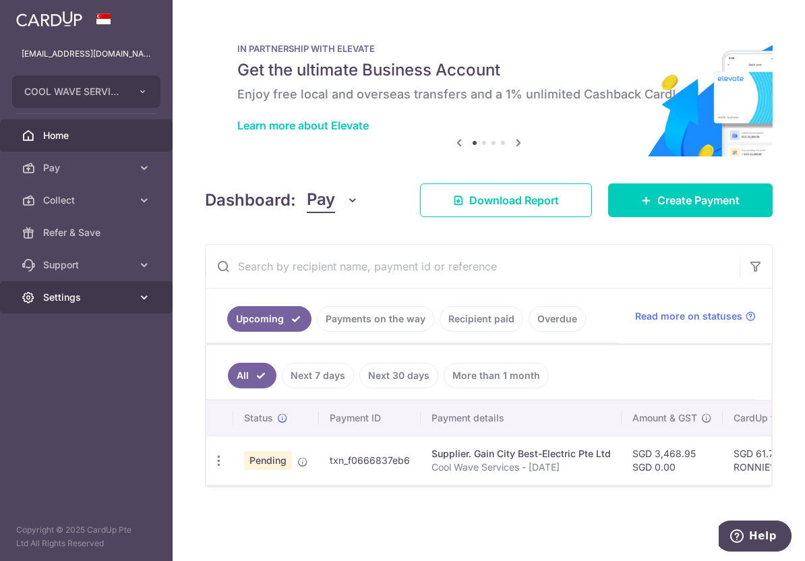
click at [109, 306] on link "Settings" at bounding box center [86, 297] width 173 height 32
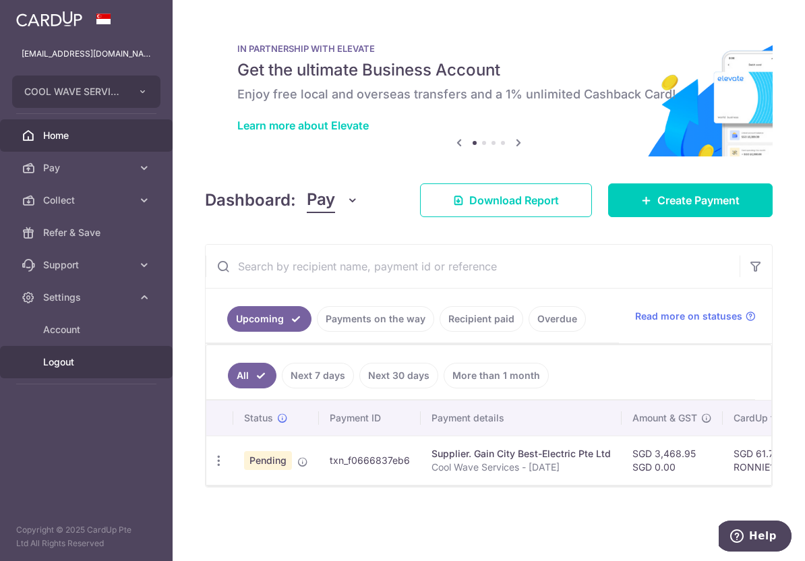
click at [57, 357] on span "Logout" at bounding box center [87, 362] width 89 height 13
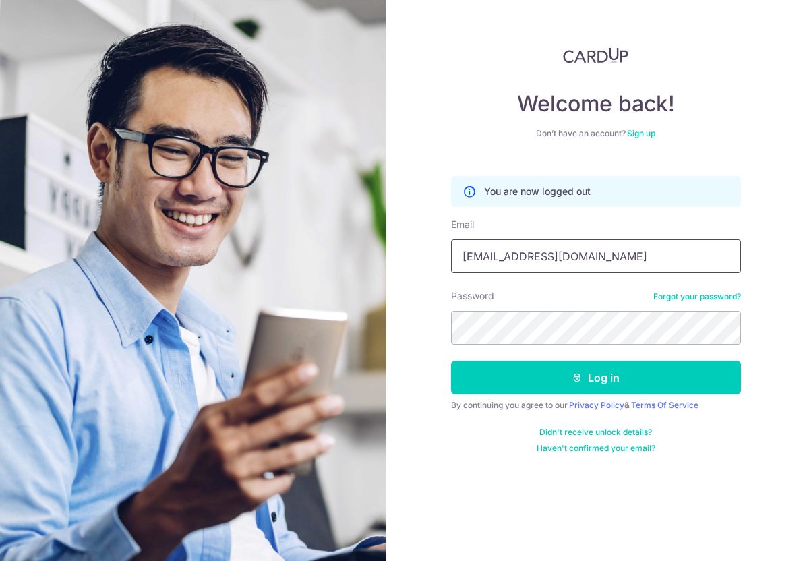
click at [550, 260] on input "[EMAIL_ADDRESS][DOMAIN_NAME]" at bounding box center [596, 256] width 290 height 34
click at [550, 260] on input "coolwave_albert@yahoo.com.sg" at bounding box center [596, 256] width 290 height 34
type input "[EMAIL_ADDRESS][DOMAIN_NAME]"
click at [579, 398] on form "You are now logged out Email admin@coolwaveaircon.com Password Forgot your pass…" at bounding box center [596, 310] width 290 height 288
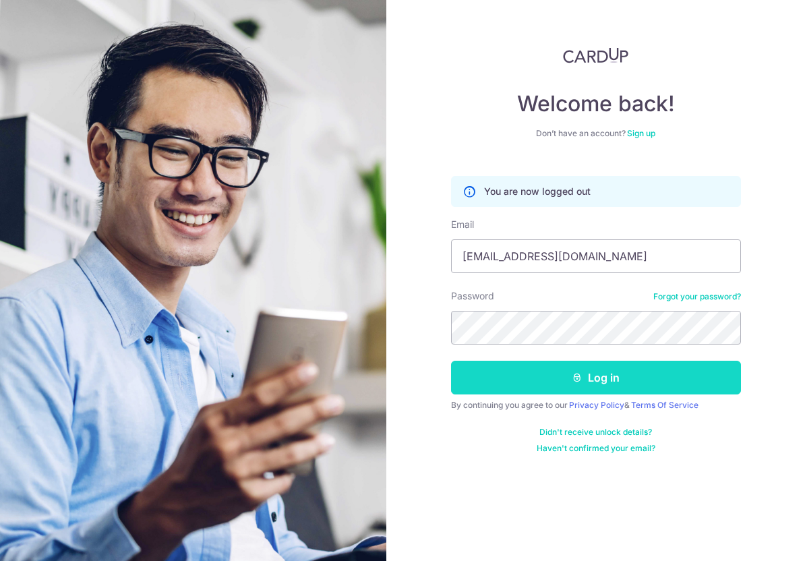
click at [598, 391] on button "Log in" at bounding box center [596, 378] width 290 height 34
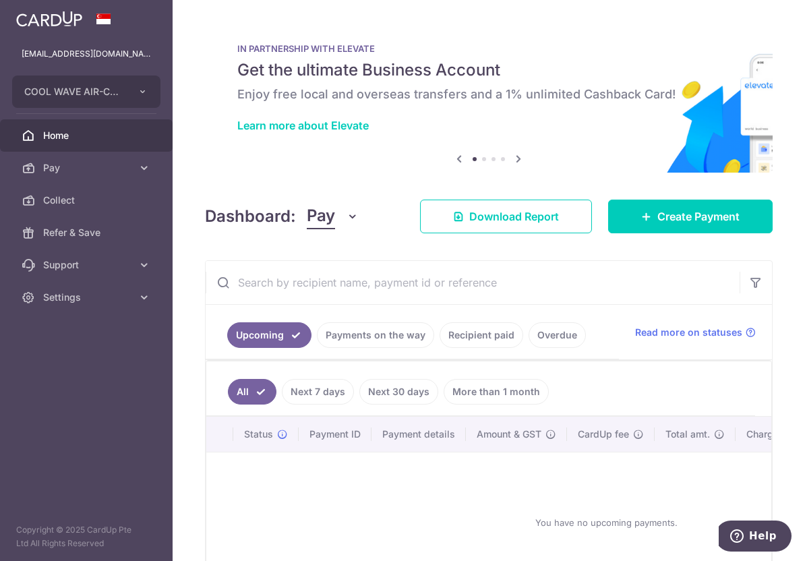
click at [375, 352] on ul "Upcoming Payments on the way Recipient paid Overdue" at bounding box center [413, 332] width 414 height 55
click at [289, 383] on link "Next 7 days" at bounding box center [318, 392] width 72 height 26
